Goal: Task Accomplishment & Management: Use online tool/utility

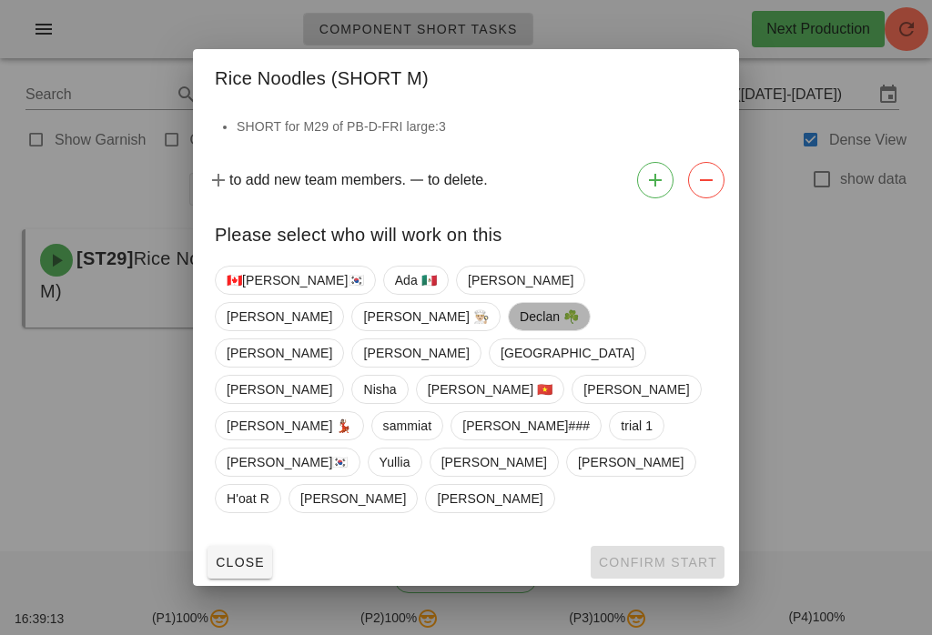
click at [579, 330] on span "Declan ☘️" at bounding box center [548, 316] width 59 height 27
click at [678, 555] on span "Confirm Start" at bounding box center [657, 562] width 119 height 15
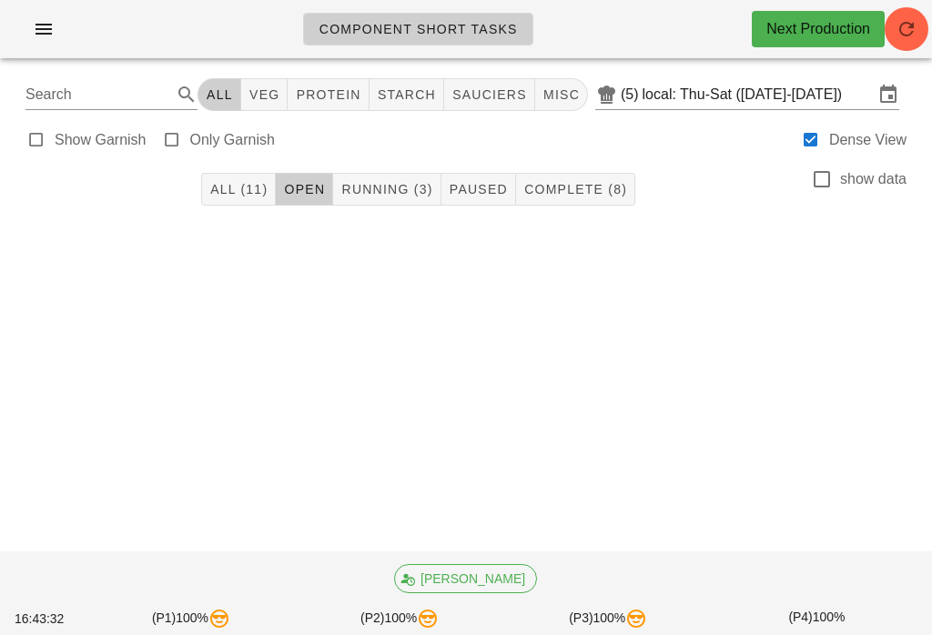
click at [374, 182] on span "Running (3)" at bounding box center [386, 189] width 92 height 15
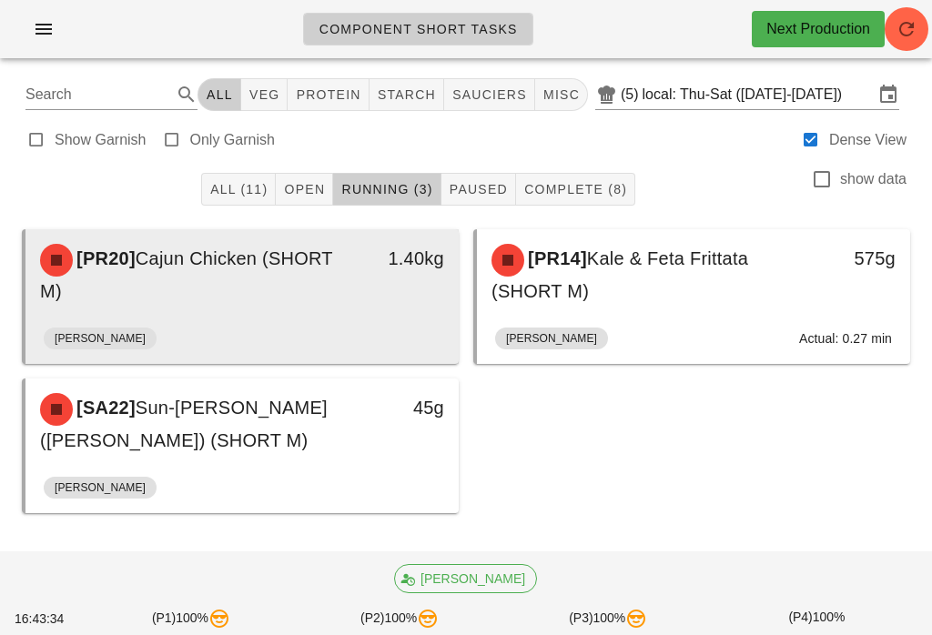
click at [203, 269] on span "Cajun Chicken (SHORT M)" at bounding box center [186, 274] width 292 height 53
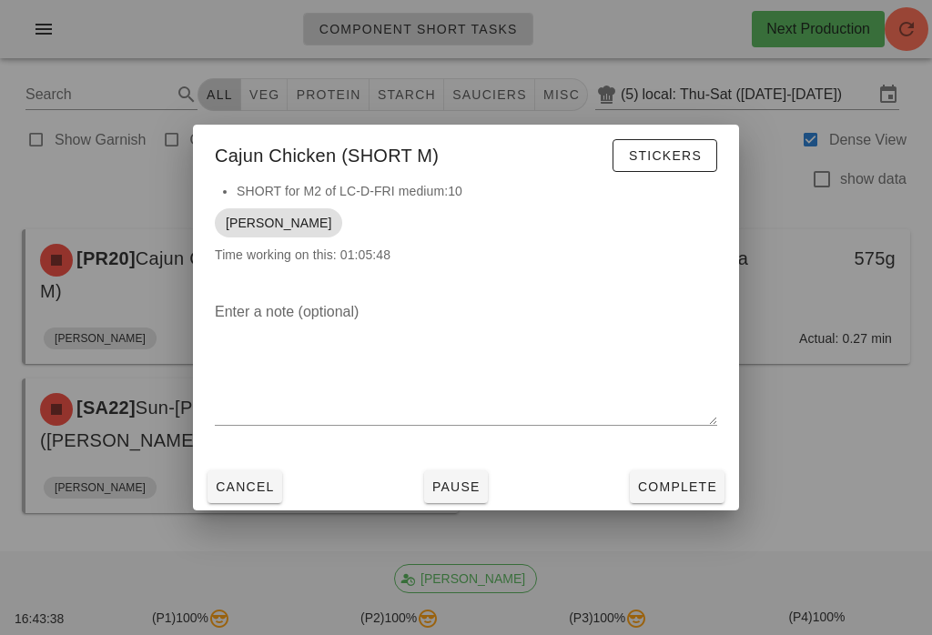
click at [119, 77] on div at bounding box center [466, 317] width 932 height 635
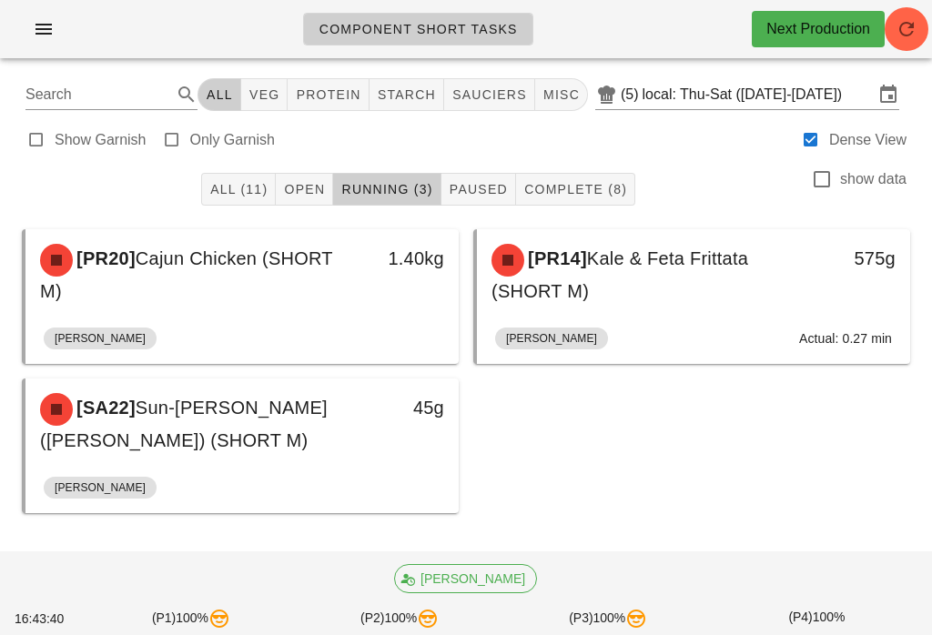
click at [267, 191] on span "All (11)" at bounding box center [238, 189] width 58 height 15
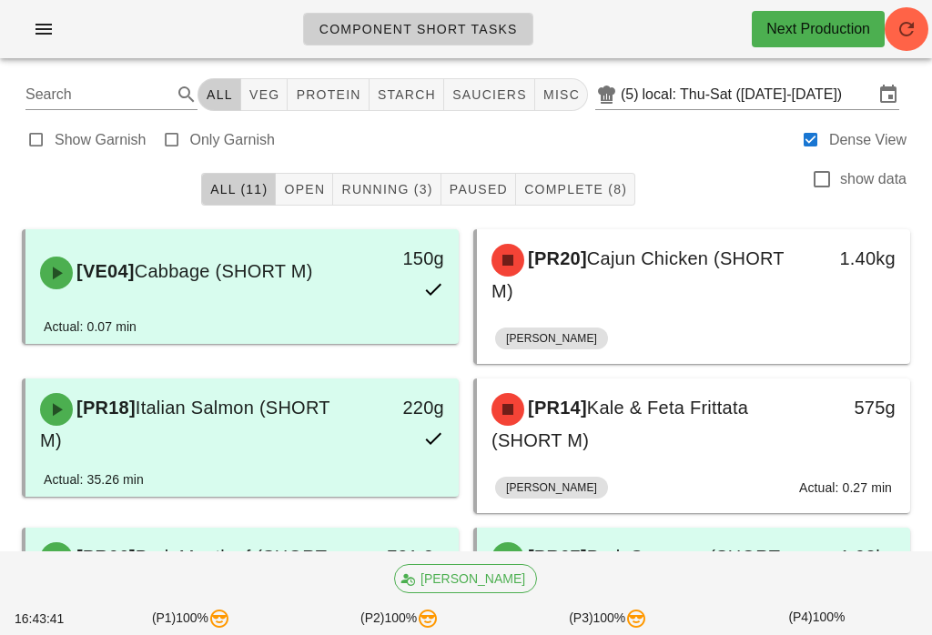
click at [217, 186] on span "All (11)" at bounding box center [238, 189] width 58 height 15
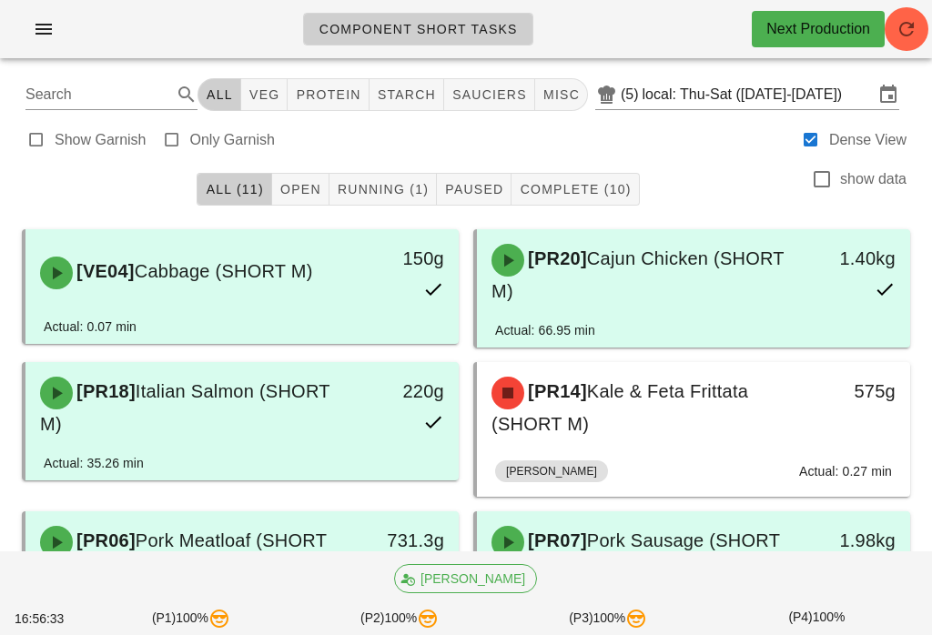
click at [301, 174] on button "Open" at bounding box center [300, 189] width 57 height 33
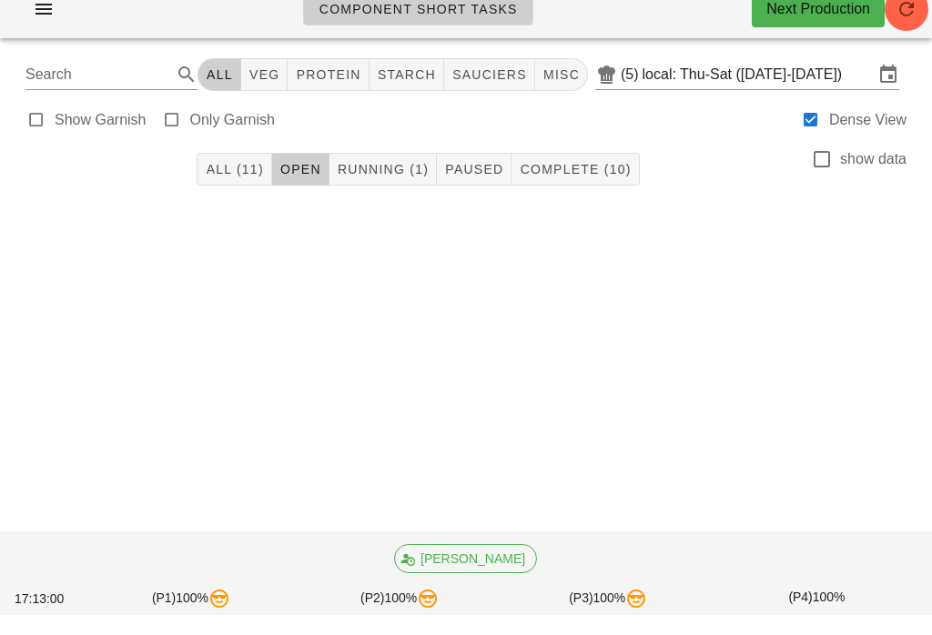
scroll to position [20, 0]
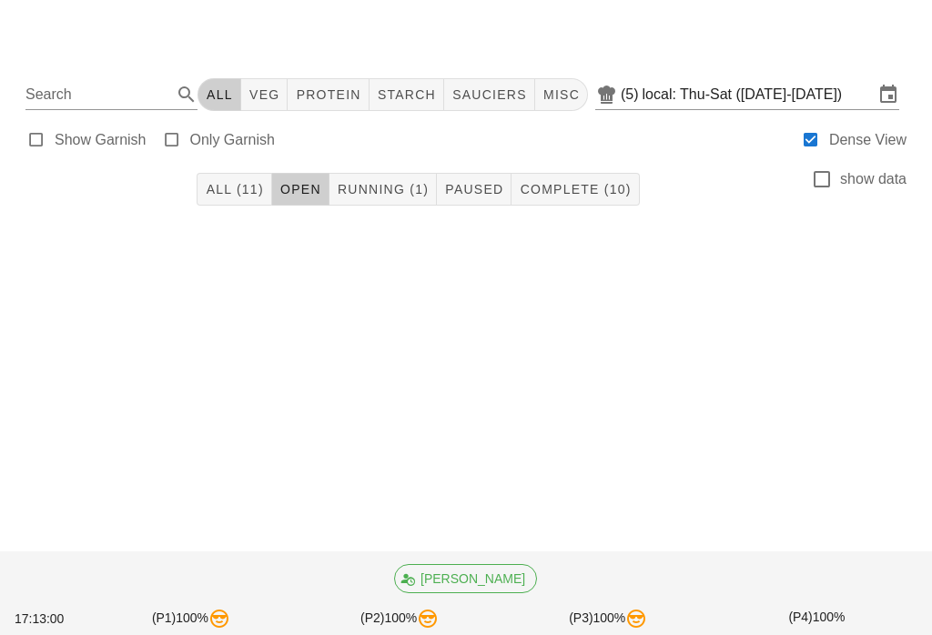
click at [360, 182] on span "Running (1)" at bounding box center [383, 189] width 92 height 15
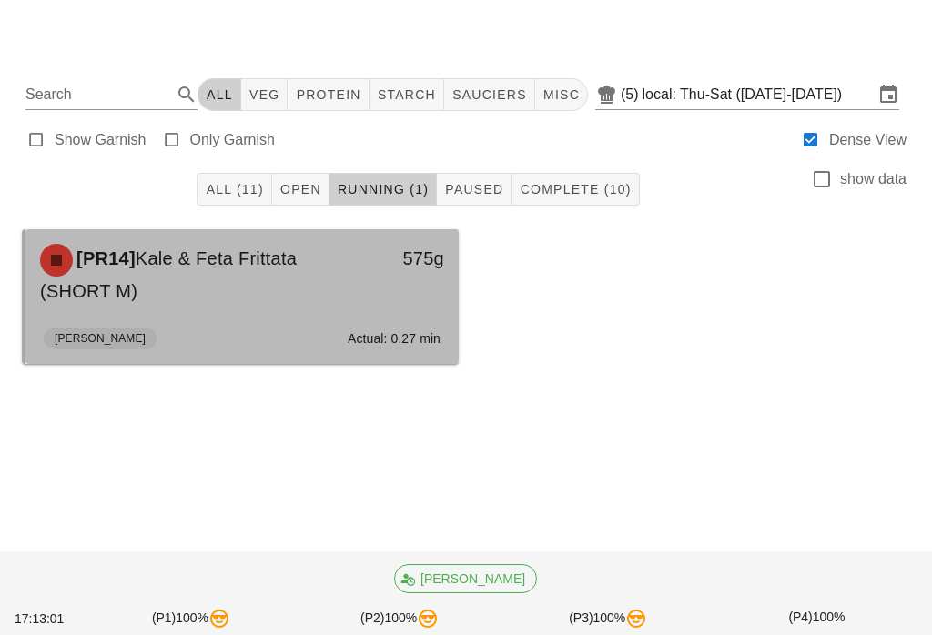
click at [352, 265] on div "575g" at bounding box center [401, 275] width 106 height 84
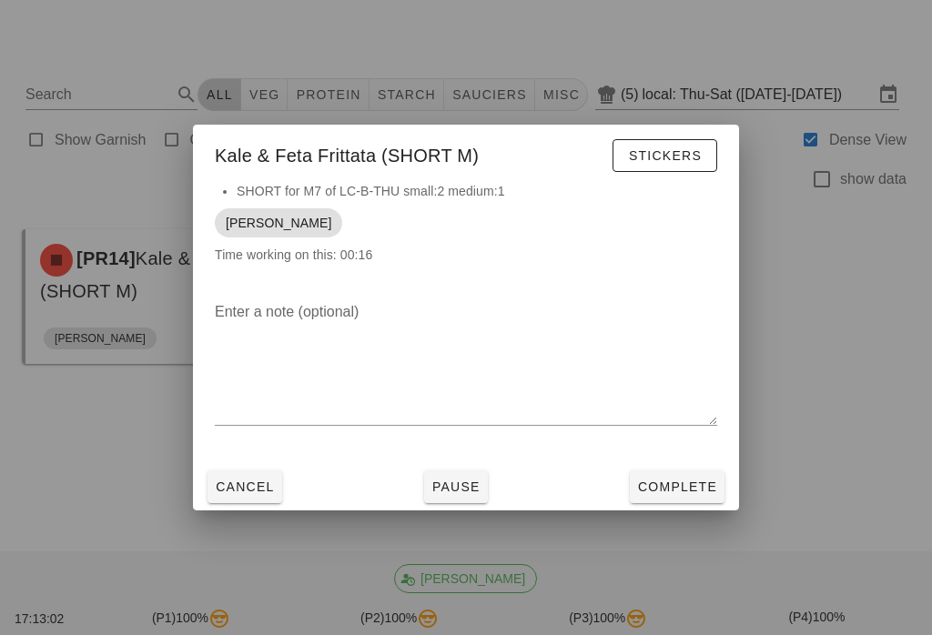
click at [685, 482] on span "Complete" at bounding box center [677, 486] width 80 height 15
